Goal: Transaction & Acquisition: Purchase product/service

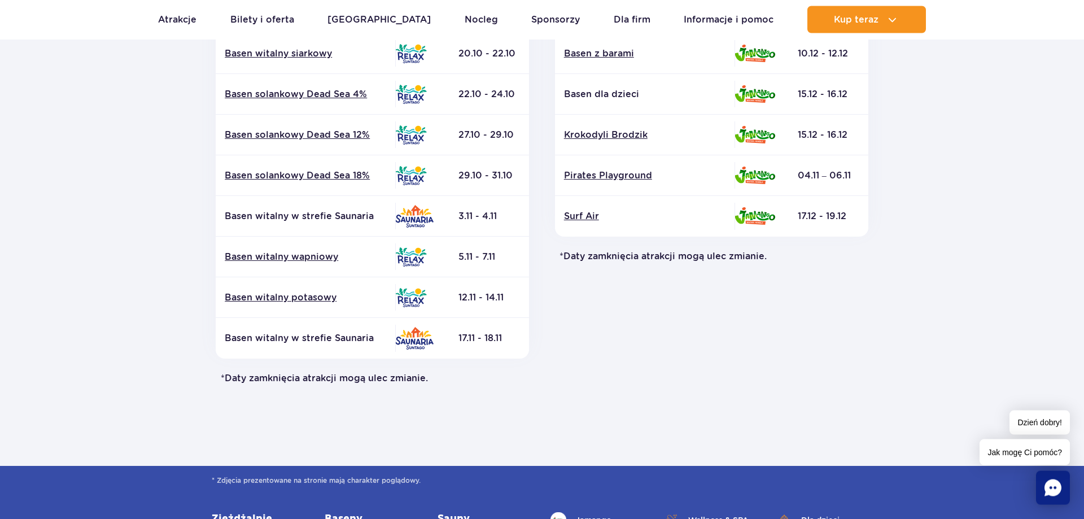
scroll to position [576, 0]
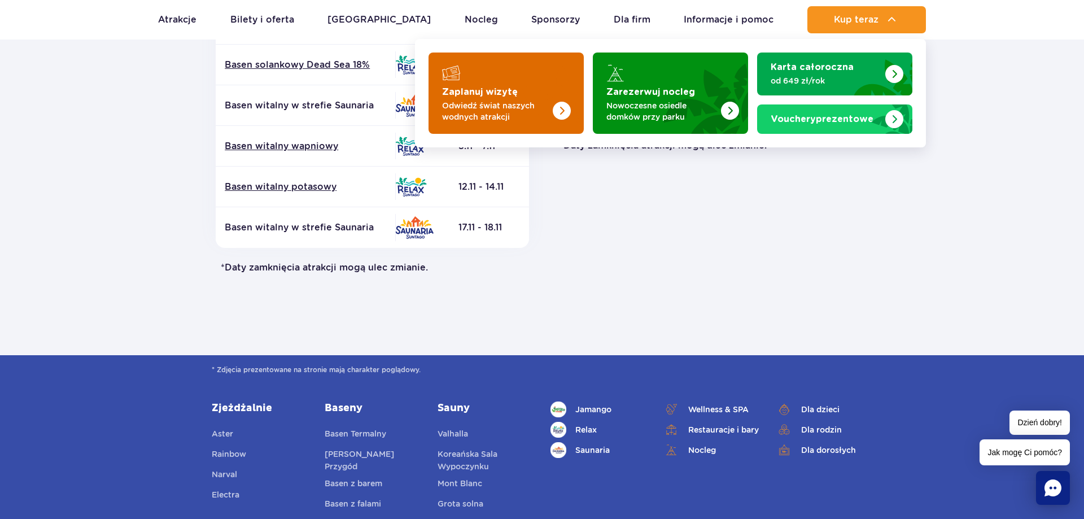
click at [495, 107] on p "Odwiedź świat naszych wodnych atrakcji" at bounding box center [497, 111] width 110 height 23
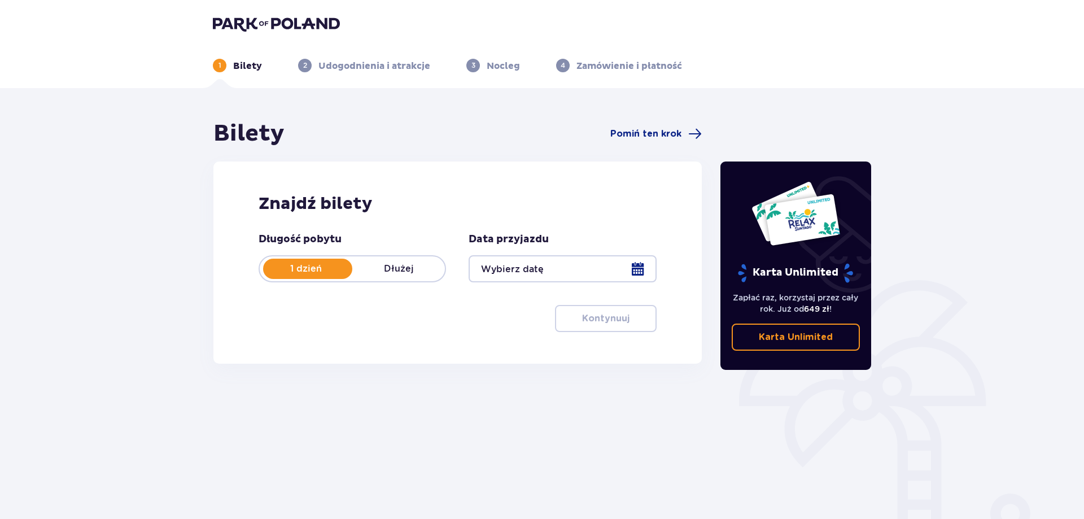
click at [563, 270] on div at bounding box center [562, 268] width 187 height 27
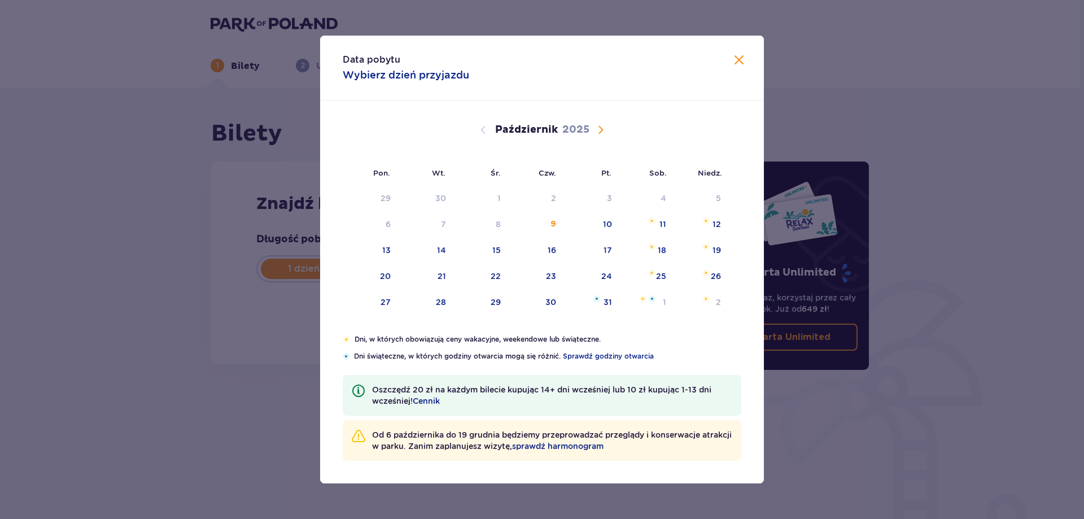
click at [604, 128] on span "Następny miesiąc" at bounding box center [601, 130] width 14 height 14
click at [664, 249] on div "15" at bounding box center [661, 250] width 8 height 11
type input "[DATE]"
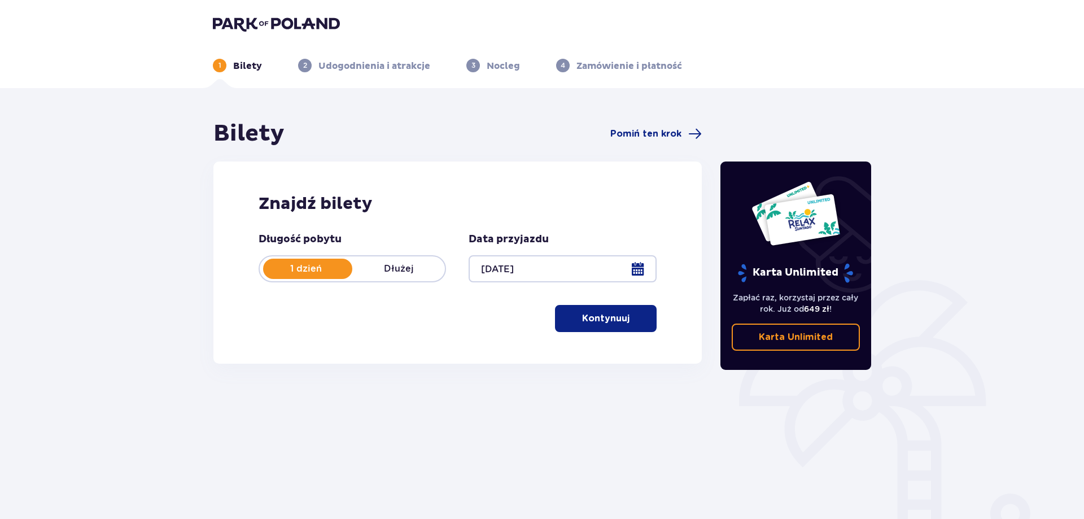
click at [646, 313] on button "Kontynuuj" at bounding box center [606, 318] width 102 height 27
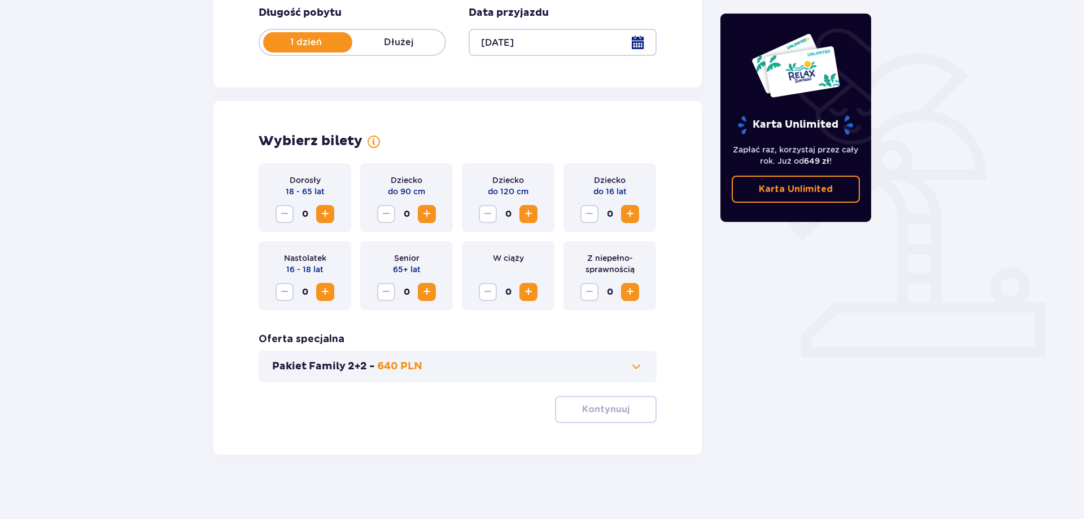
scroll to position [230, 0]
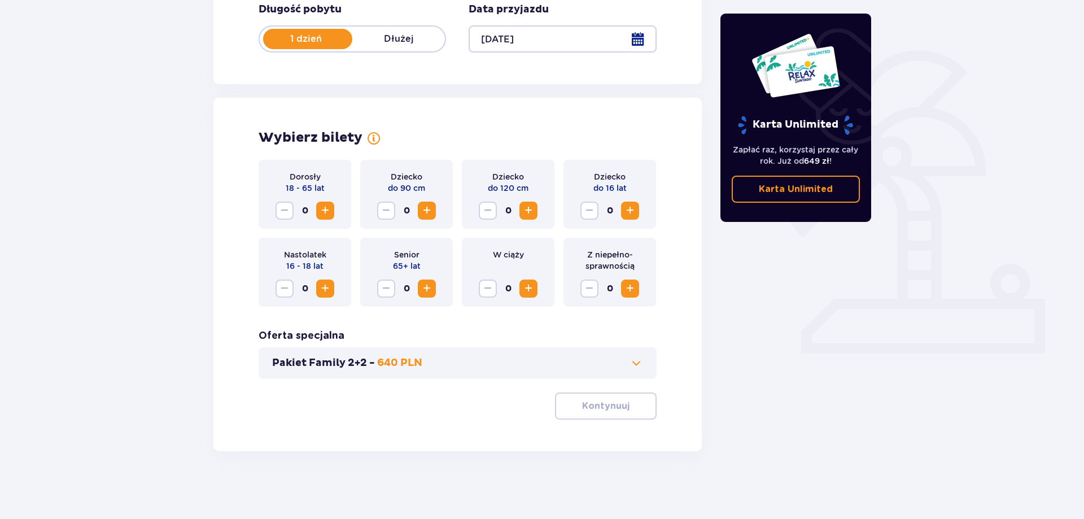
click at [322, 208] on span "Zwiększ" at bounding box center [325, 211] width 14 height 14
click at [321, 208] on span "Zwiększ" at bounding box center [325, 211] width 14 height 14
click at [626, 212] on span "Zwiększ" at bounding box center [630, 211] width 14 height 14
click at [593, 215] on span "Zmniejsz" at bounding box center [590, 211] width 14 height 14
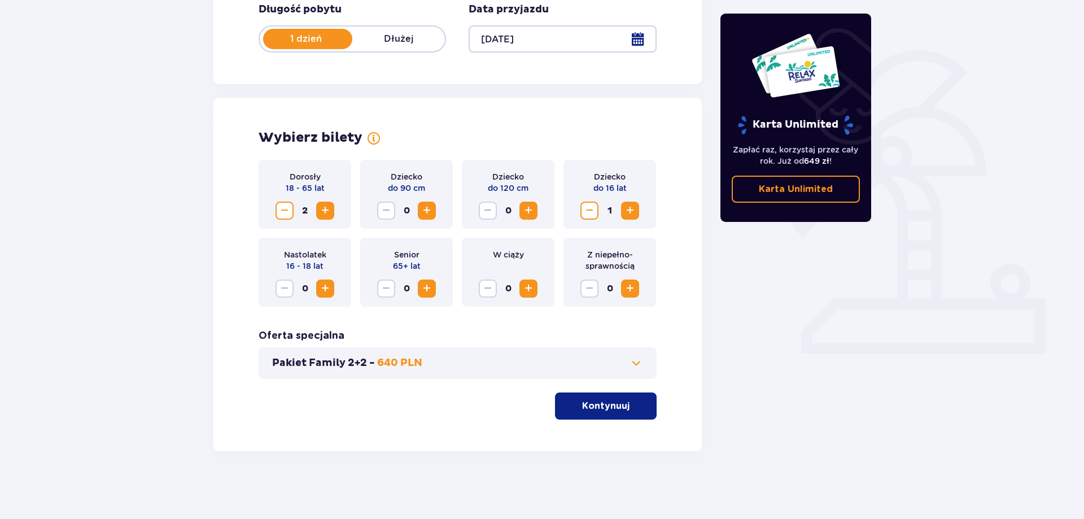
click at [593, 215] on span "Zmniejsz" at bounding box center [590, 211] width 14 height 14
click at [322, 290] on span "Zwiększ" at bounding box center [325, 289] width 14 height 14
click at [631, 207] on span "Zwiększ" at bounding box center [630, 211] width 14 height 14
click at [632, 207] on span "Zwiększ" at bounding box center [630, 211] width 14 height 14
click at [530, 209] on span "Zwiększ" at bounding box center [529, 211] width 14 height 14
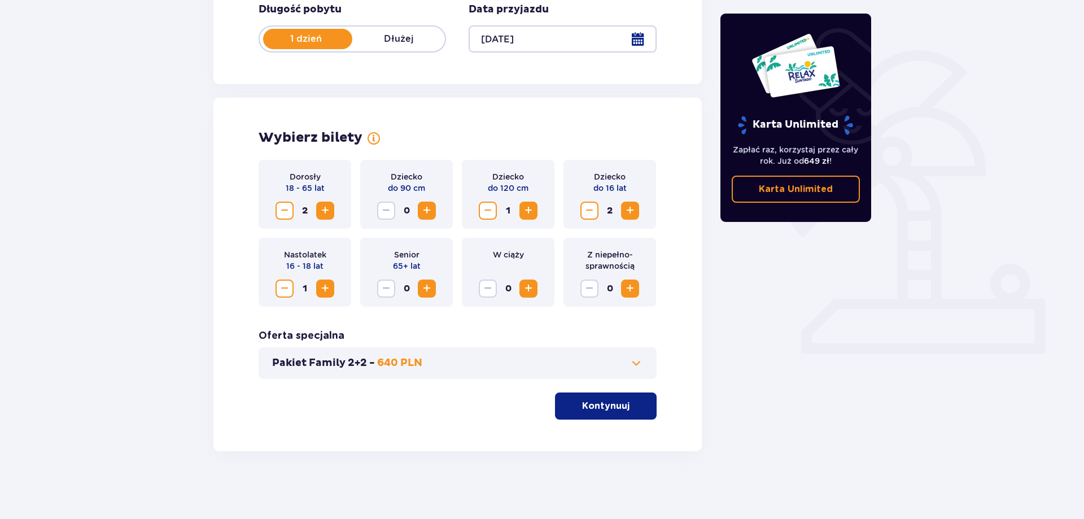
click at [606, 409] on p "Kontynuuj" at bounding box center [605, 406] width 47 height 12
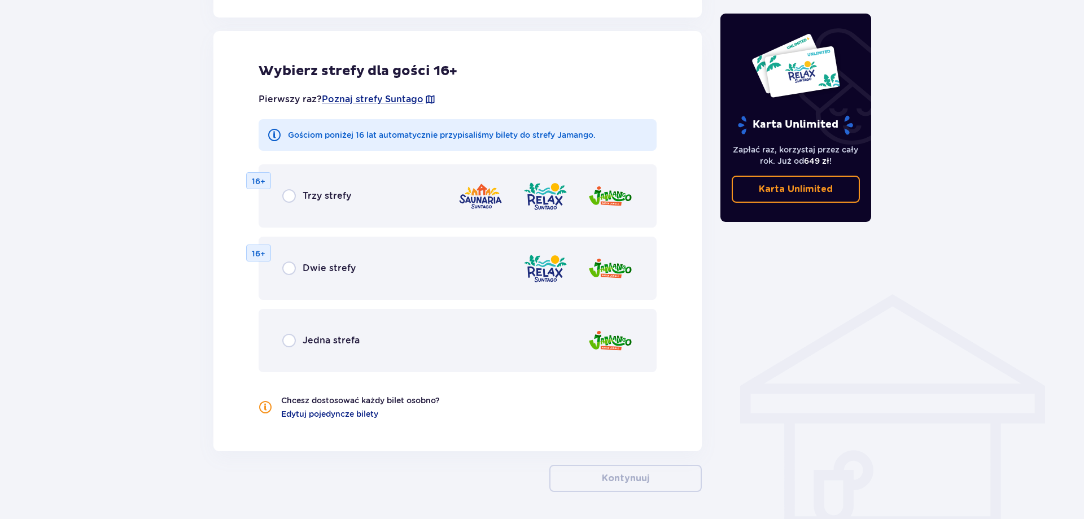
scroll to position [627, 0]
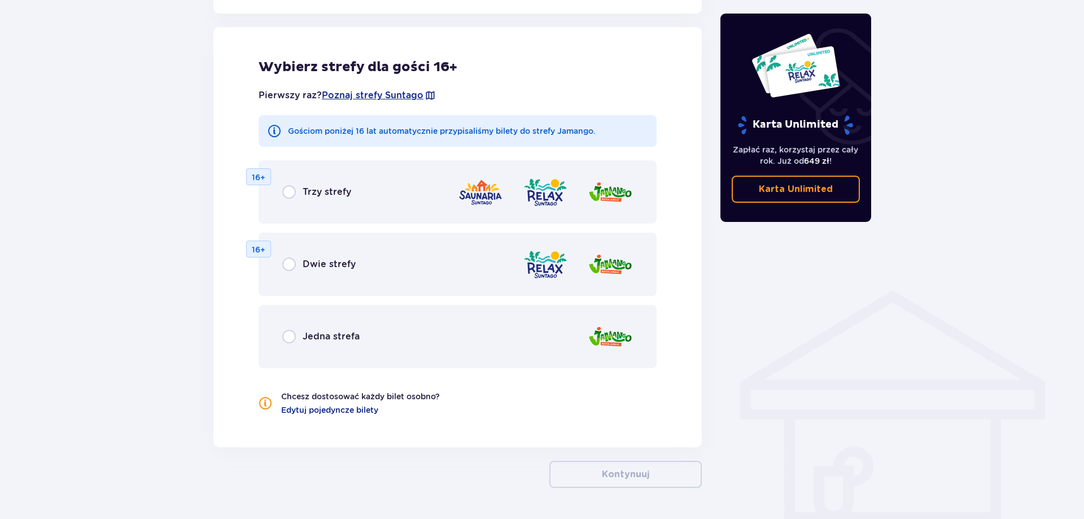
click at [288, 193] on input "radio" at bounding box center [289, 192] width 14 height 14
radio input "true"
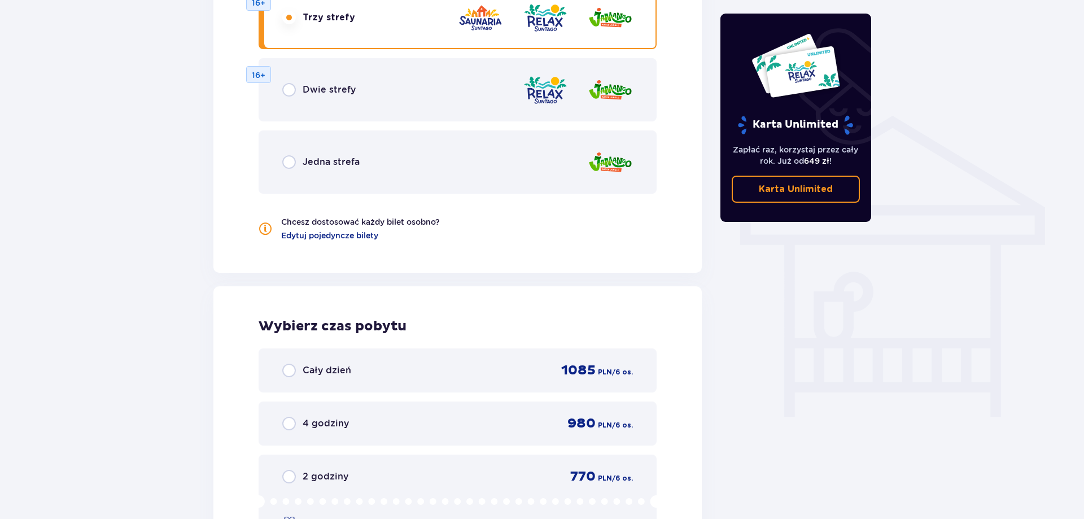
scroll to position [513, 0]
